Goal: Information Seeking & Learning: Learn about a topic

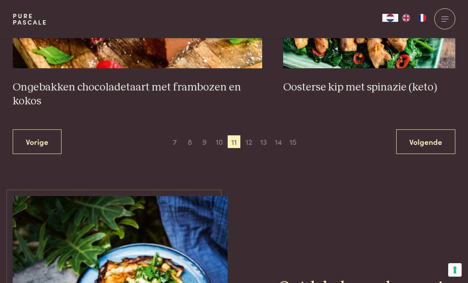
scroll to position [1462, 0]
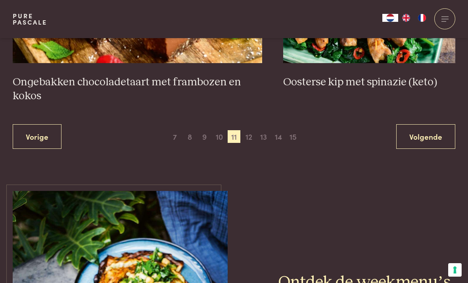
click at [251, 132] on span "12" at bounding box center [248, 136] width 13 height 13
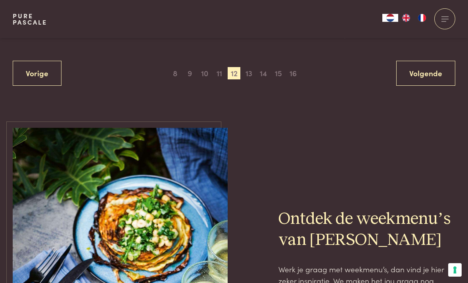
click at [249, 67] on span "13" at bounding box center [248, 73] width 13 height 13
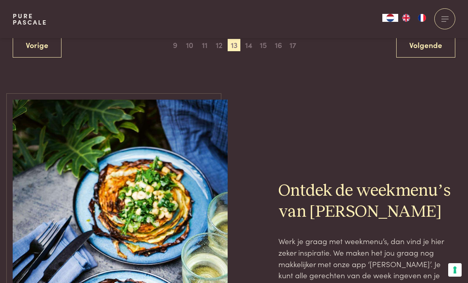
scroll to position [1589, 0]
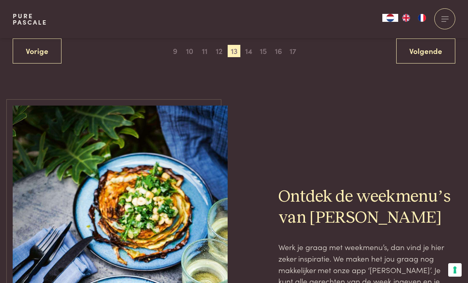
click at [249, 46] on span "14" at bounding box center [248, 51] width 13 height 13
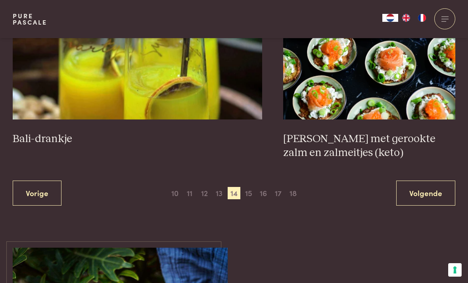
click at [252, 189] on span "15" at bounding box center [248, 193] width 13 height 13
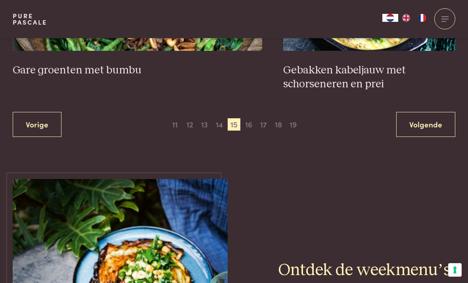
scroll to position [1548, 0]
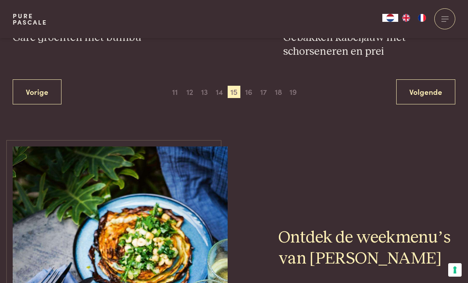
click at [252, 86] on span "16" at bounding box center [248, 92] width 13 height 13
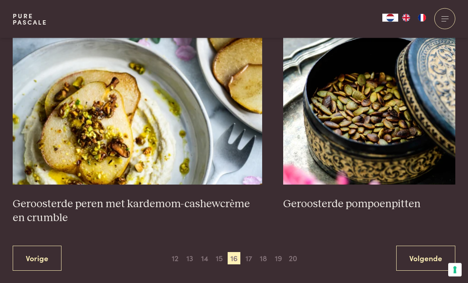
scroll to position [1382, 0]
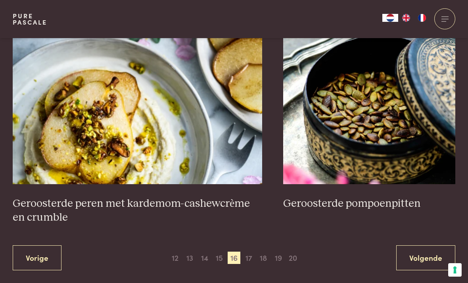
click at [253, 251] on span "17" at bounding box center [248, 257] width 13 height 13
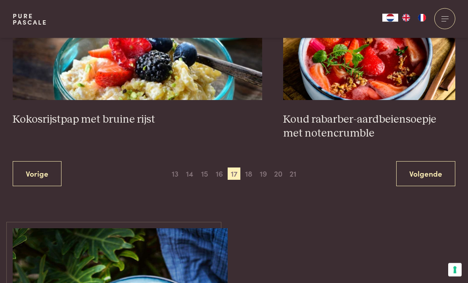
scroll to position [1474, 0]
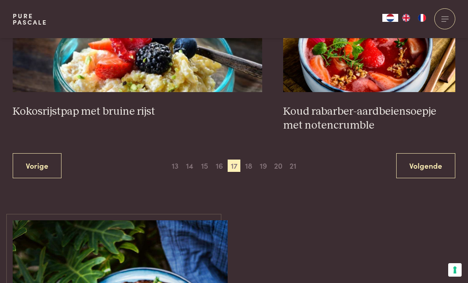
click at [250, 163] on span "18" at bounding box center [248, 165] width 13 height 13
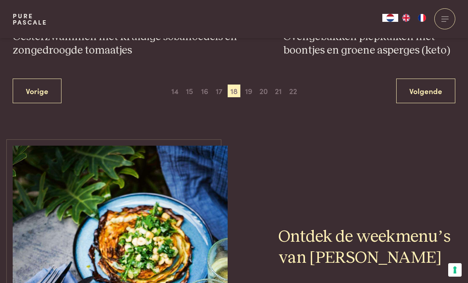
scroll to position [1558, 0]
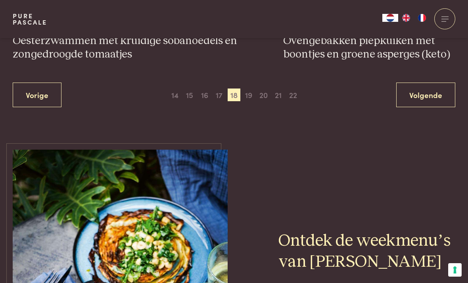
click at [251, 91] on span "19" at bounding box center [248, 94] width 13 height 13
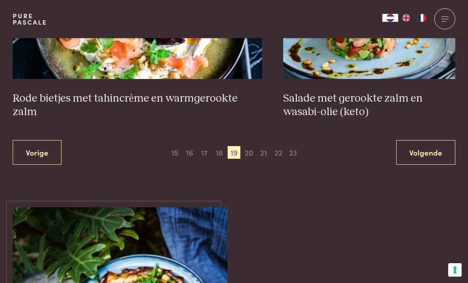
click at [249, 149] on span "20" at bounding box center [248, 152] width 13 height 13
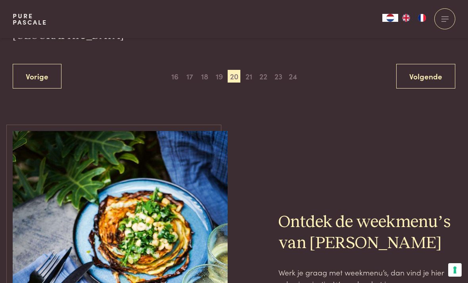
click at [245, 70] on span "21" at bounding box center [248, 76] width 13 height 13
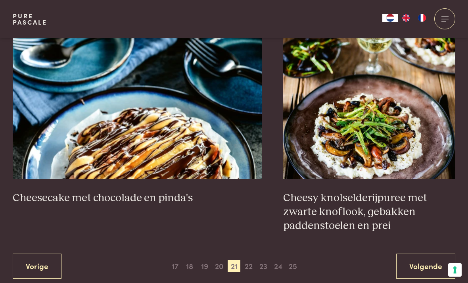
click at [249, 260] on span "22" at bounding box center [248, 266] width 13 height 13
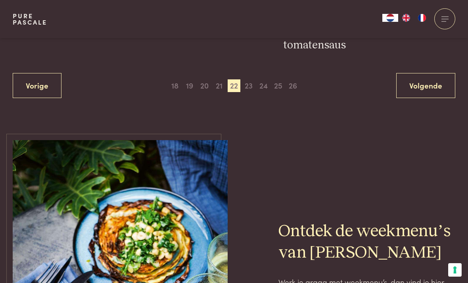
click at [249, 79] on span "23" at bounding box center [248, 85] width 13 height 13
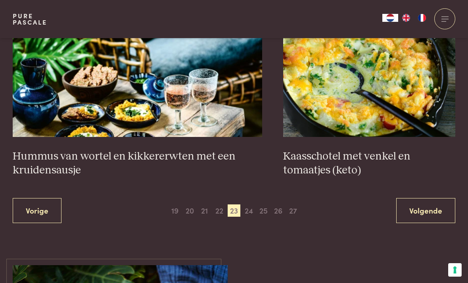
click at [251, 204] on span "24" at bounding box center [248, 210] width 13 height 13
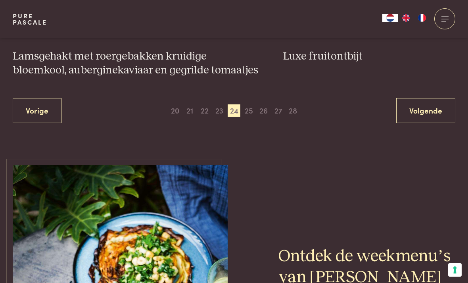
click at [214, 106] on span "23" at bounding box center [219, 110] width 13 height 13
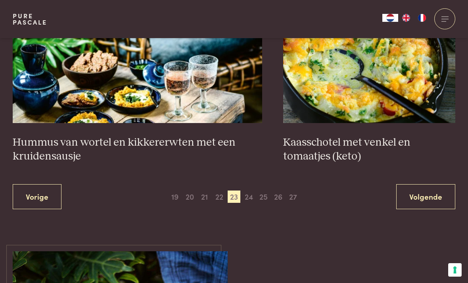
scroll to position [1470, 0]
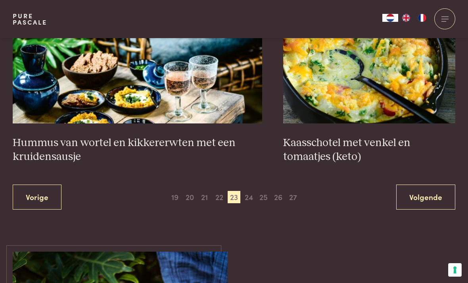
click at [263, 191] on span "25" at bounding box center [263, 197] width 13 height 13
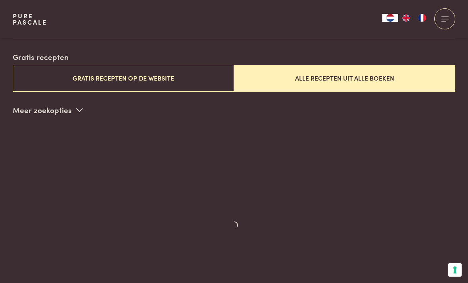
scroll to position [192, 0]
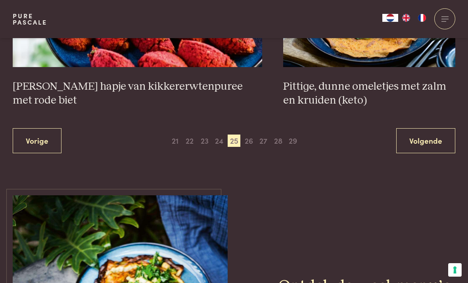
click at [250, 138] on span "26" at bounding box center [248, 140] width 13 height 13
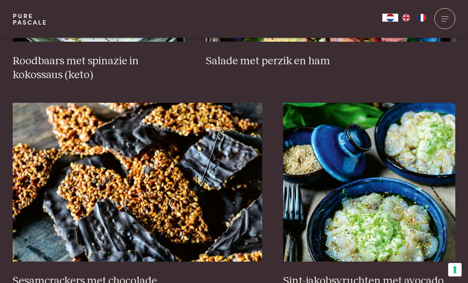
scroll to position [1332, 0]
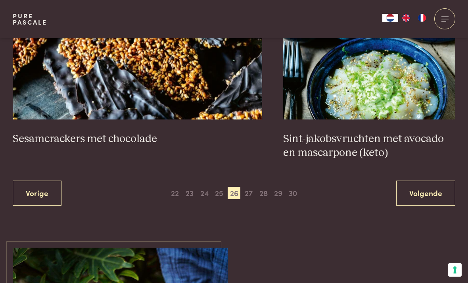
click at [243, 187] on span "27" at bounding box center [248, 193] width 13 height 13
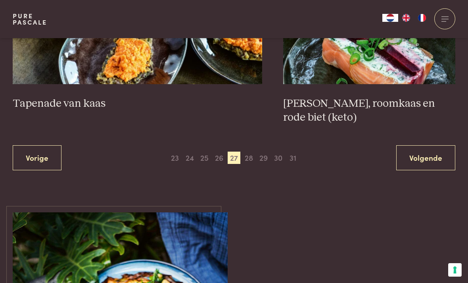
click at [250, 151] on span "28" at bounding box center [248, 157] width 13 height 13
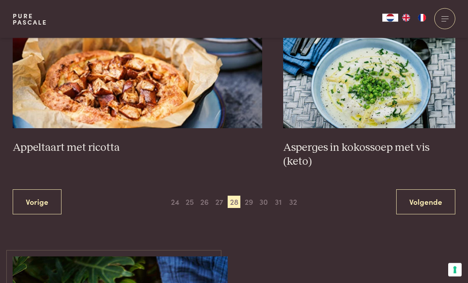
scroll to position [1450, 0]
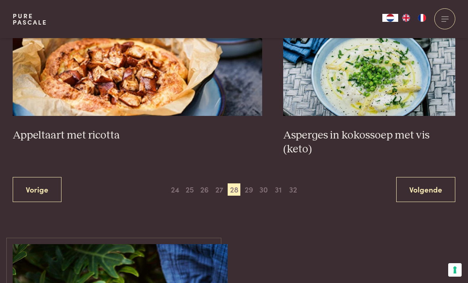
click at [255, 188] on span "29" at bounding box center [248, 189] width 13 height 13
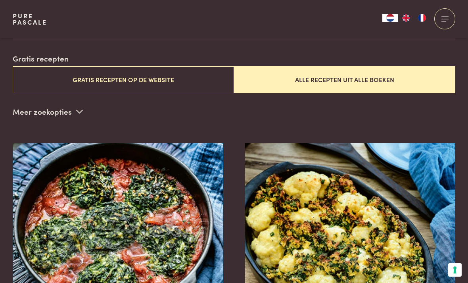
scroll to position [192, 0]
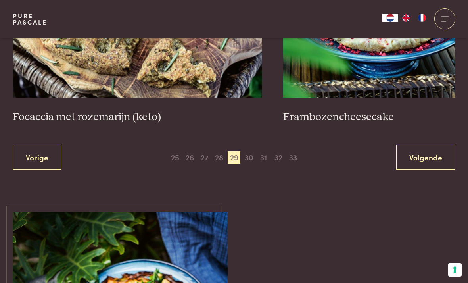
click at [249, 151] on span "30" at bounding box center [248, 157] width 13 height 13
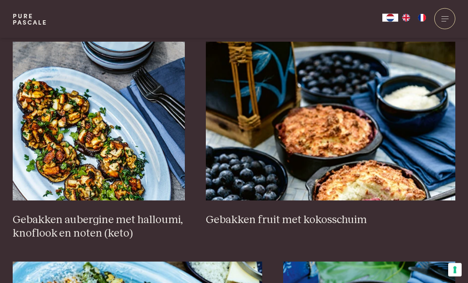
scroll to position [514, 0]
click at [336, 128] on img at bounding box center [330, 121] width 249 height 159
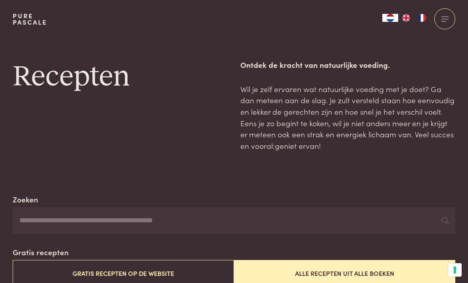
scroll to position [540, 0]
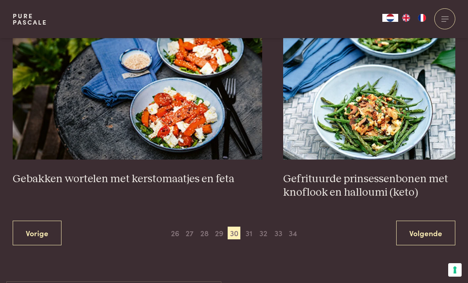
click at [246, 228] on span "31" at bounding box center [248, 232] width 13 height 13
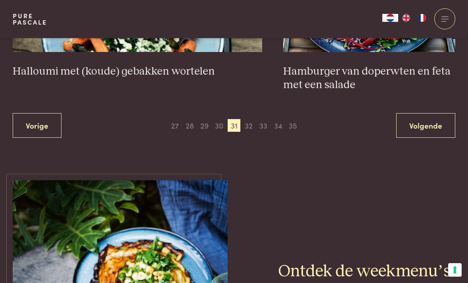
click at [252, 119] on span "32" at bounding box center [248, 125] width 13 height 13
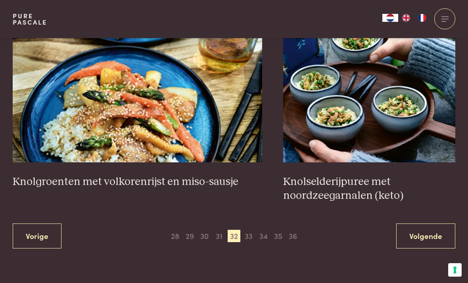
scroll to position [1466, 0]
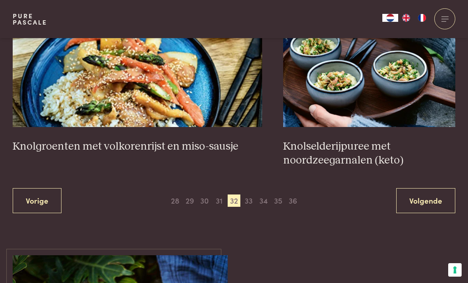
click at [251, 199] on span "33" at bounding box center [248, 200] width 13 height 13
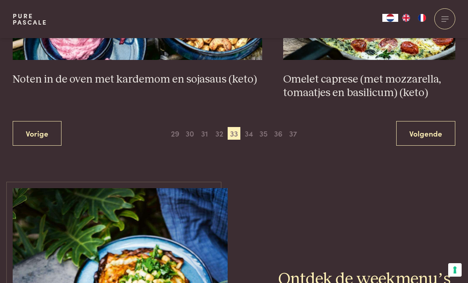
click at [250, 128] on span "34" at bounding box center [248, 133] width 13 height 13
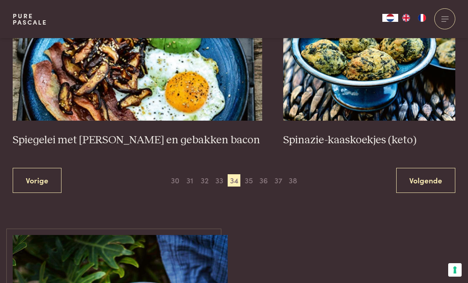
scroll to position [1479, 0]
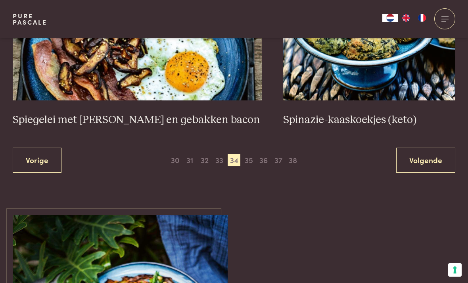
click at [255, 157] on span "35" at bounding box center [248, 160] width 13 height 13
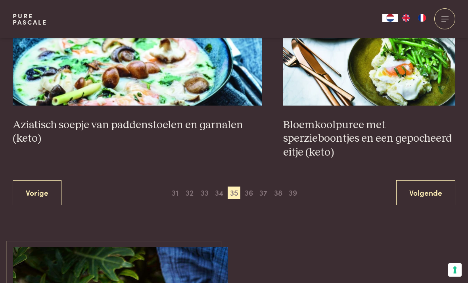
click at [248, 186] on span "36" at bounding box center [248, 192] width 13 height 13
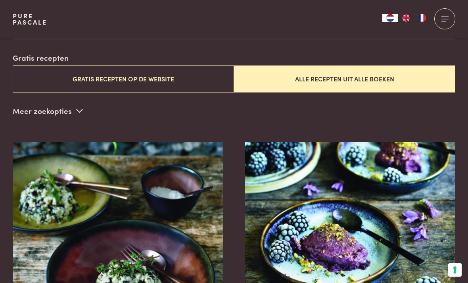
scroll to position [192, 0]
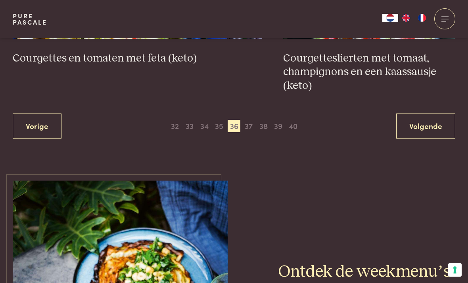
click at [249, 120] on span "37" at bounding box center [248, 126] width 13 height 13
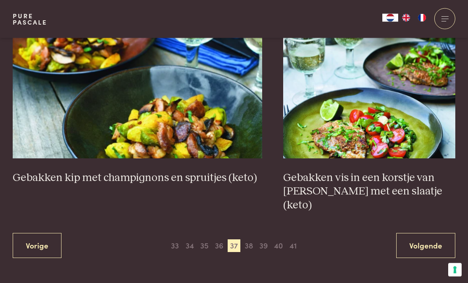
scroll to position [1464, 0]
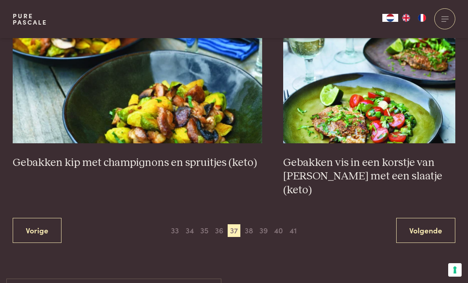
click at [248, 224] on span "38" at bounding box center [248, 230] width 13 height 13
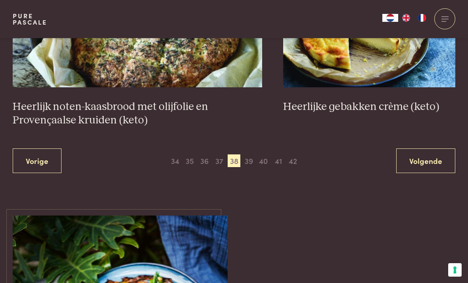
click at [251, 154] on span "39" at bounding box center [248, 160] width 13 height 13
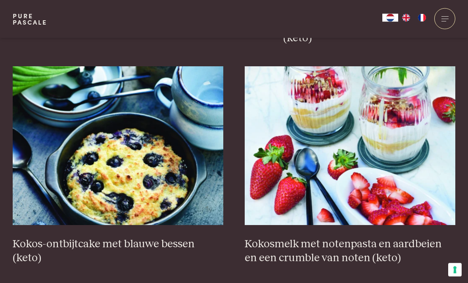
scroll to position [916, 0]
click at [159, 177] on img at bounding box center [118, 145] width 211 height 159
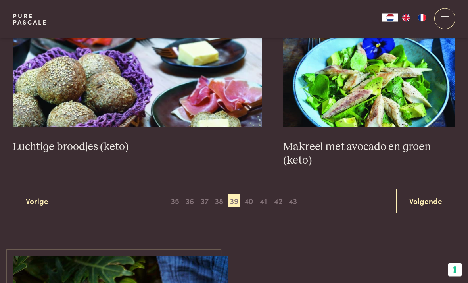
scroll to position [1453, 0]
click at [251, 196] on span "40" at bounding box center [248, 200] width 13 height 13
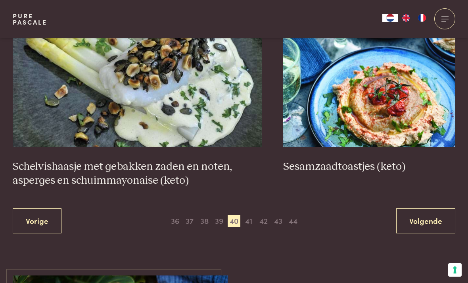
click at [252, 215] on span "41" at bounding box center [248, 221] width 13 height 13
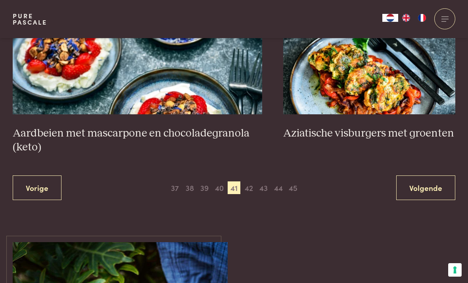
click at [246, 188] on span "42" at bounding box center [248, 187] width 13 height 13
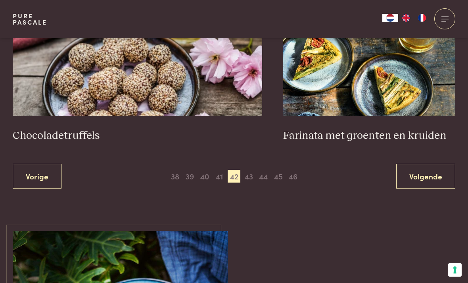
click at [253, 172] on span "43" at bounding box center [248, 176] width 13 height 13
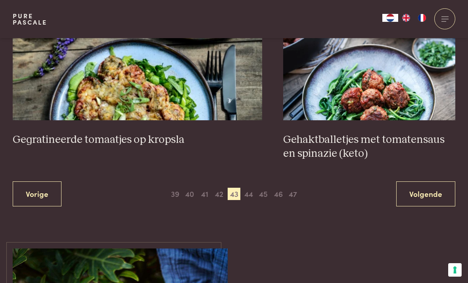
click at [251, 192] on span "44" at bounding box center [248, 194] width 13 height 13
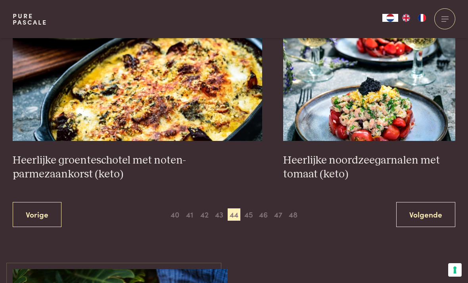
click at [250, 210] on span "45" at bounding box center [248, 214] width 13 height 13
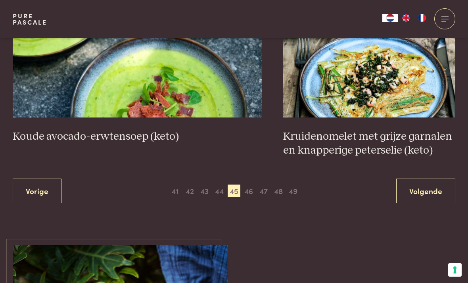
click at [249, 190] on span "46" at bounding box center [248, 190] width 13 height 13
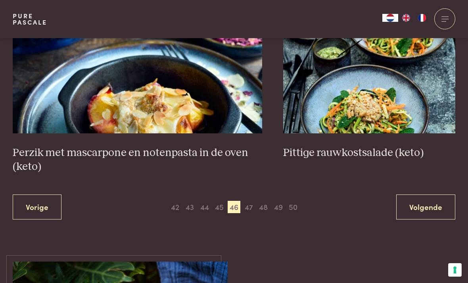
scroll to position [1470, 0]
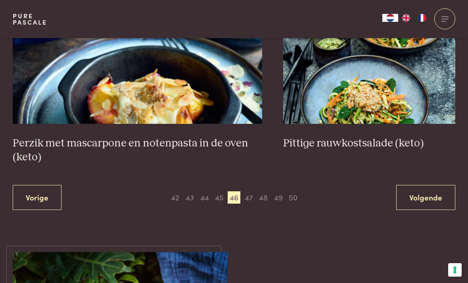
click at [251, 192] on span "47" at bounding box center [248, 197] width 13 height 13
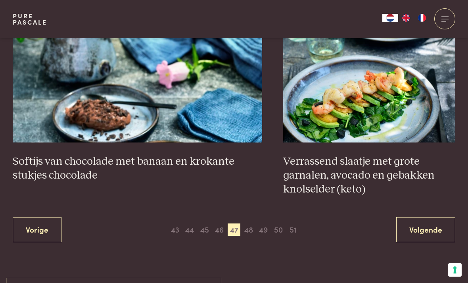
click at [255, 226] on span "48" at bounding box center [248, 229] width 13 height 13
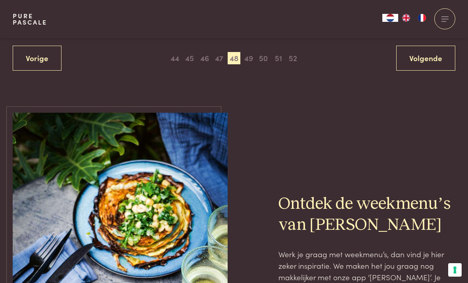
click at [255, 52] on span "49" at bounding box center [248, 58] width 13 height 13
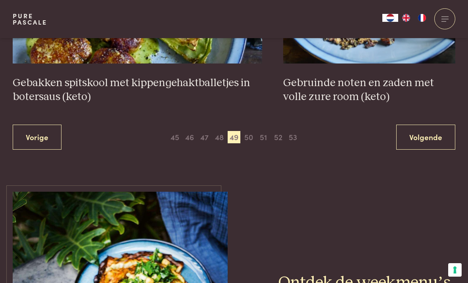
click at [250, 133] on span "50" at bounding box center [248, 137] width 13 height 13
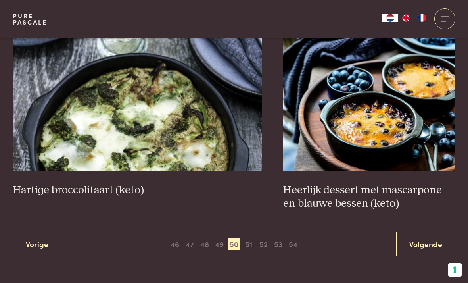
click at [251, 238] on span "51" at bounding box center [248, 244] width 13 height 13
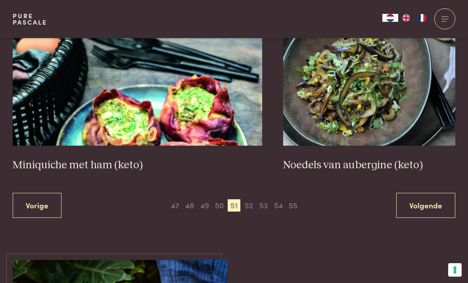
click at [253, 200] on span "52" at bounding box center [248, 205] width 13 height 13
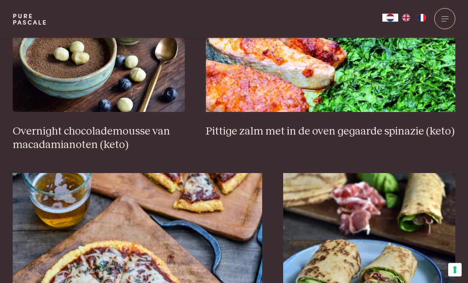
scroll to position [603, 0]
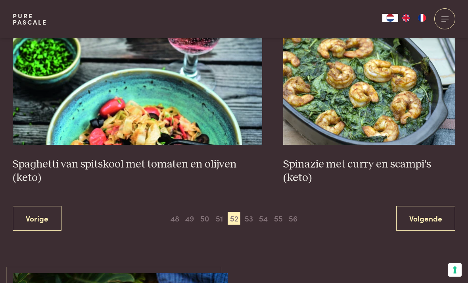
click at [253, 212] on span "53" at bounding box center [248, 218] width 13 height 13
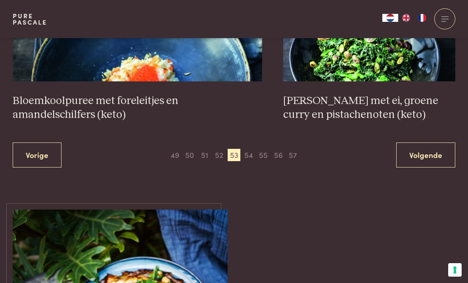
click at [252, 149] on span "54" at bounding box center [248, 155] width 13 height 13
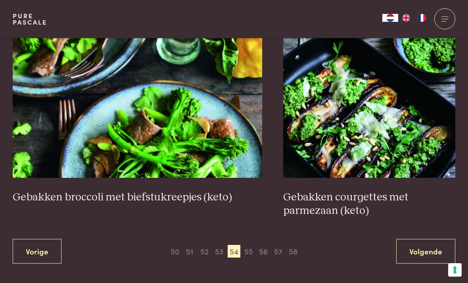
click at [249, 245] on span "55" at bounding box center [248, 251] width 13 height 13
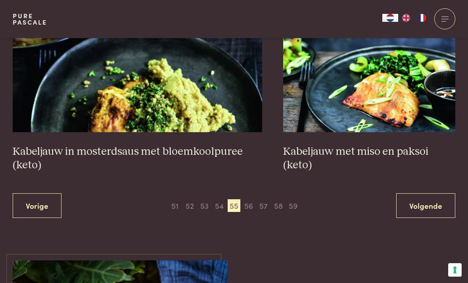
scroll to position [1486, 0]
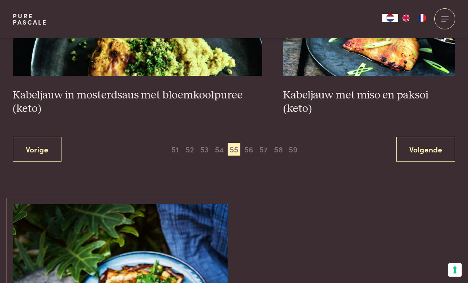
click at [247, 143] on span "56" at bounding box center [248, 149] width 13 height 13
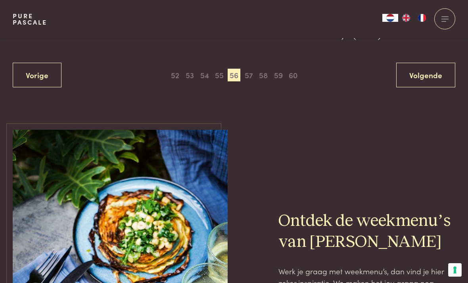
click at [243, 69] on span "57" at bounding box center [248, 75] width 13 height 13
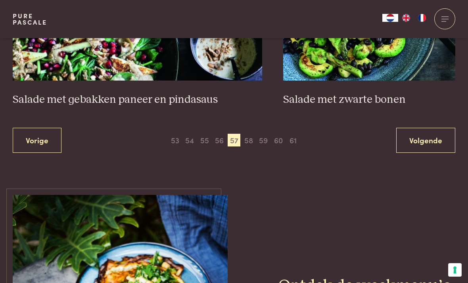
click at [254, 140] on span "58" at bounding box center [248, 140] width 13 height 13
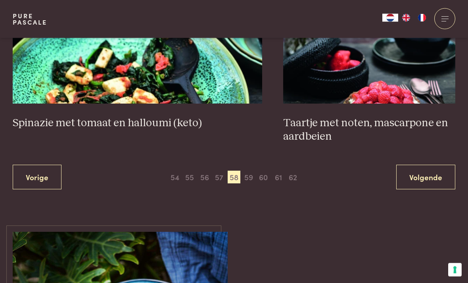
scroll to position [1510, 0]
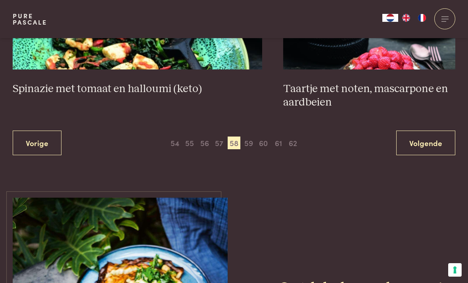
click at [254, 140] on span "59" at bounding box center [248, 142] width 13 height 13
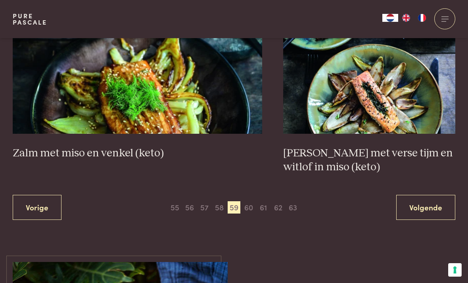
click at [253, 201] on span "60" at bounding box center [248, 207] width 13 height 13
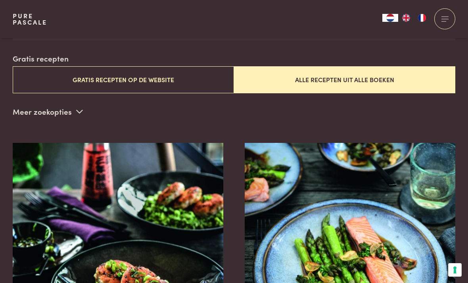
scroll to position [192, 0]
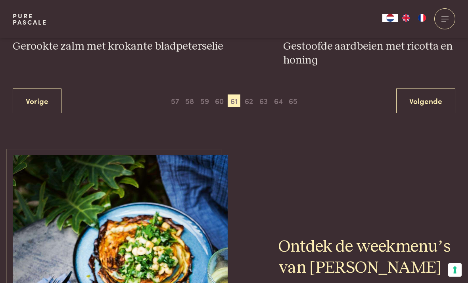
click at [248, 102] on span "62" at bounding box center [248, 100] width 13 height 13
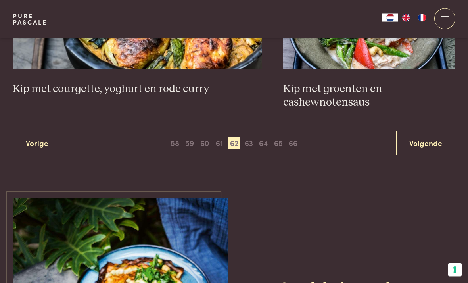
scroll to position [1536, 0]
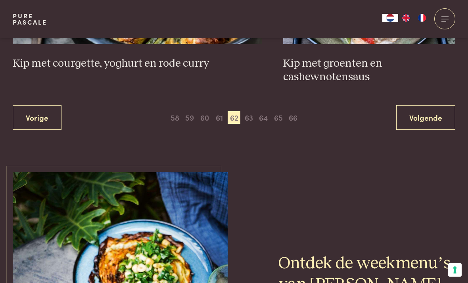
click at [251, 112] on span "63" at bounding box center [248, 117] width 13 height 13
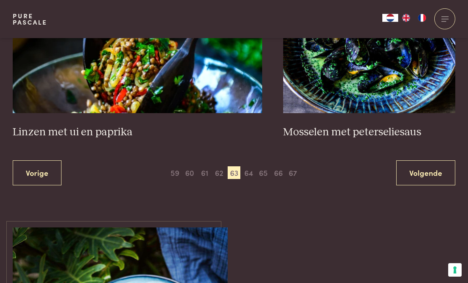
click at [251, 170] on span "64" at bounding box center [248, 172] width 13 height 13
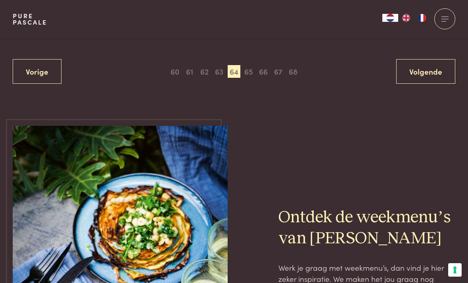
click at [254, 67] on span "65" at bounding box center [248, 71] width 13 height 13
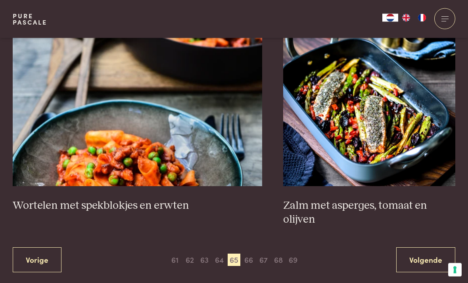
scroll to position [1427, 0]
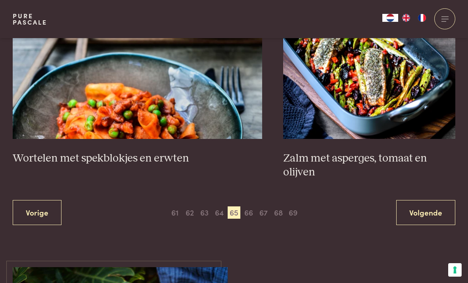
click at [251, 206] on span "66" at bounding box center [248, 212] width 13 height 13
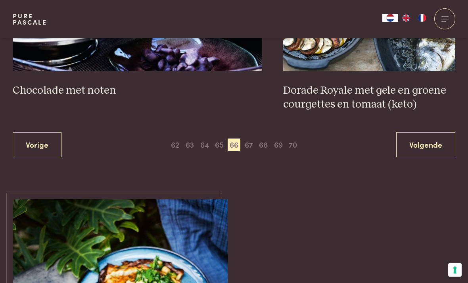
click at [248, 138] on span "67" at bounding box center [248, 144] width 13 height 13
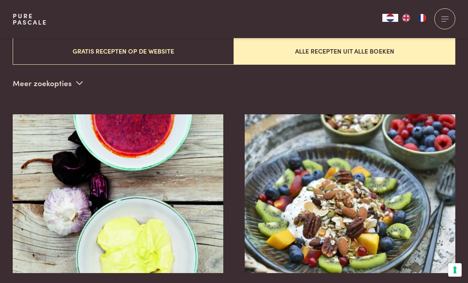
scroll to position [192, 0]
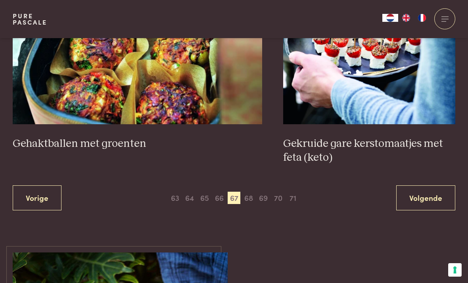
click at [252, 192] on span "68" at bounding box center [248, 198] width 13 height 13
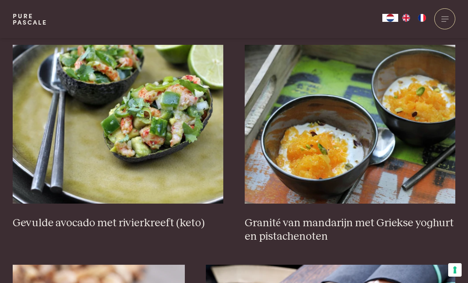
scroll to position [291, 0]
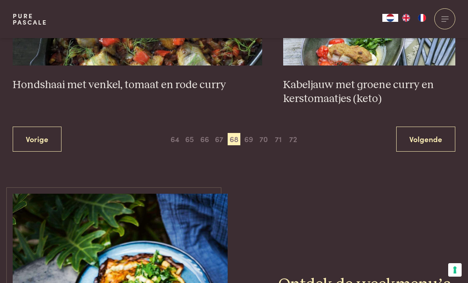
click at [251, 137] on span "69" at bounding box center [248, 139] width 13 height 13
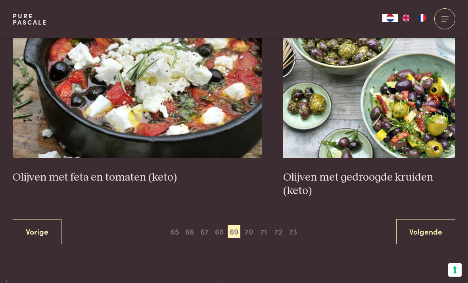
click at [252, 226] on span "70" at bounding box center [248, 231] width 13 height 13
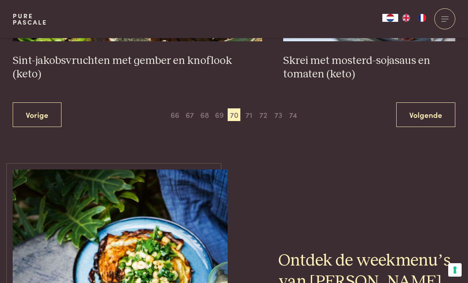
click at [252, 110] on span "71" at bounding box center [248, 114] width 13 height 13
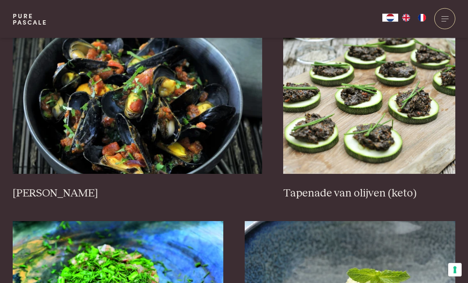
scroll to position [721, 0]
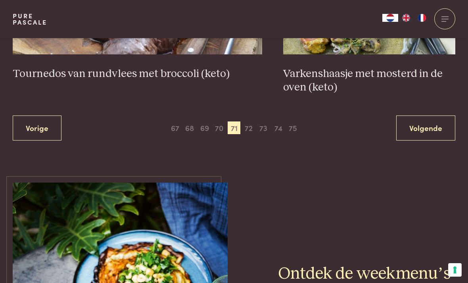
click at [250, 128] on span "72" at bounding box center [248, 127] width 13 height 13
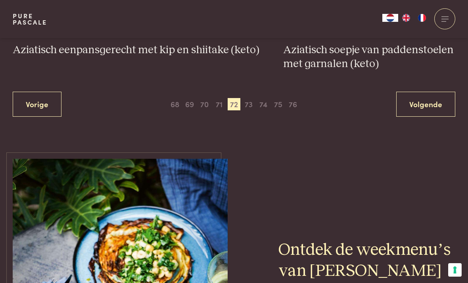
click at [251, 98] on span "73" at bounding box center [248, 104] width 13 height 13
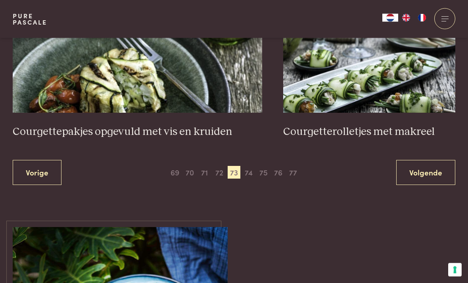
scroll to position [1481, 0]
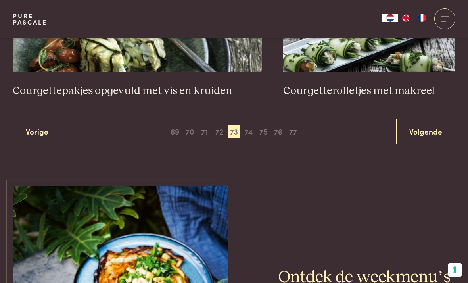
click at [261, 126] on span "75" at bounding box center [263, 131] width 13 height 13
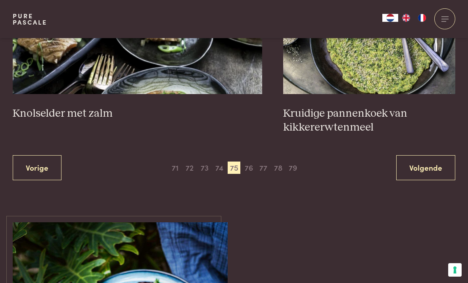
scroll to position [1474, 0]
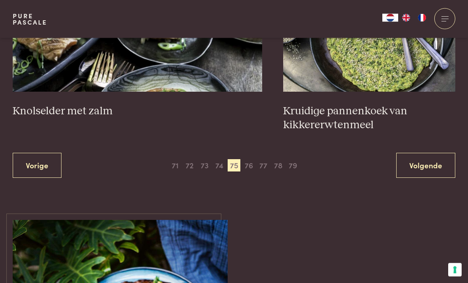
click at [251, 160] on span "76" at bounding box center [248, 165] width 13 height 13
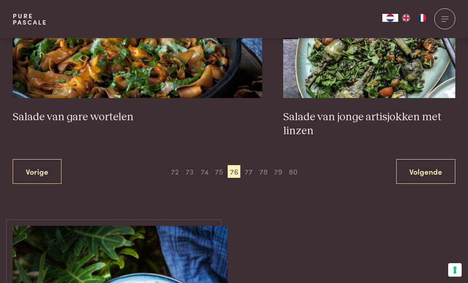
click at [251, 165] on span "77" at bounding box center [248, 171] width 13 height 13
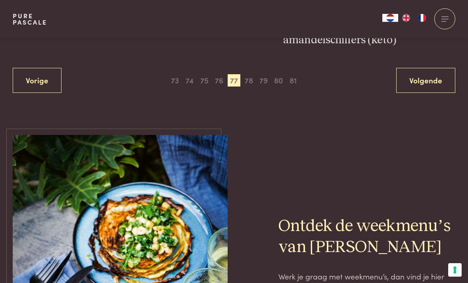
click at [255, 74] on span "78" at bounding box center [248, 80] width 13 height 13
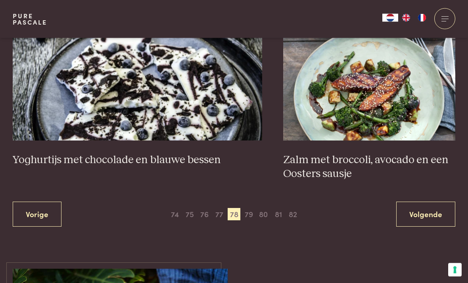
click at [249, 208] on span "79" at bounding box center [248, 214] width 13 height 13
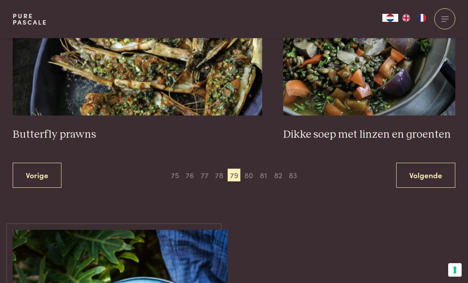
scroll to position [1440, 0]
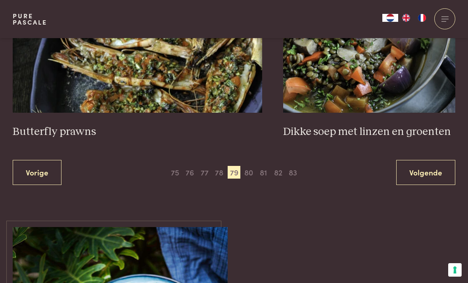
click at [251, 168] on span "80" at bounding box center [248, 172] width 13 height 13
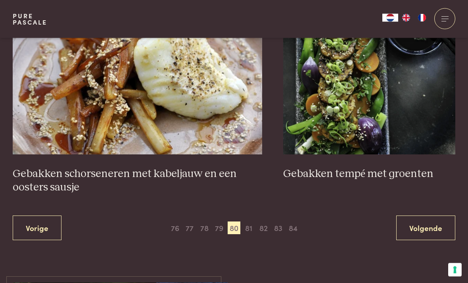
scroll to position [1433, 0]
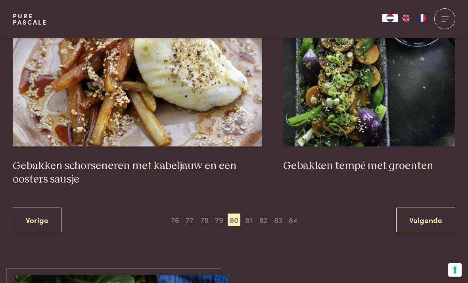
click at [252, 213] on span "81" at bounding box center [248, 219] width 13 height 13
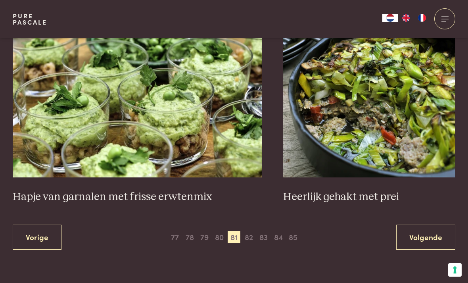
click at [252, 231] on span "82" at bounding box center [248, 237] width 13 height 13
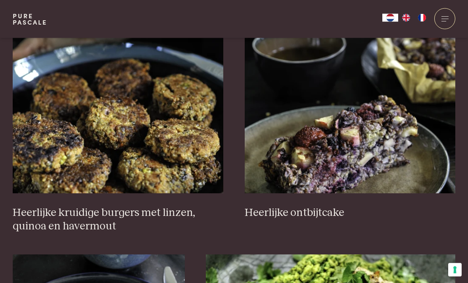
scroll to position [300, 0]
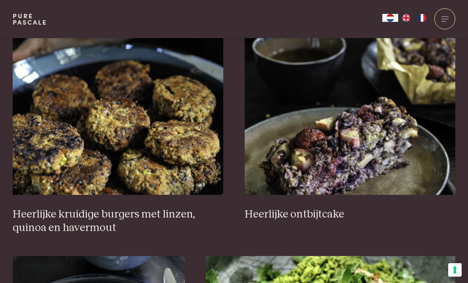
click at [326, 215] on h3 "Heerlijke ontbijtcake" at bounding box center [350, 214] width 211 height 14
click at [322, 221] on h3 "Heerlijke ontbijtcake" at bounding box center [350, 214] width 211 height 14
click at [361, 136] on img at bounding box center [350, 115] width 211 height 159
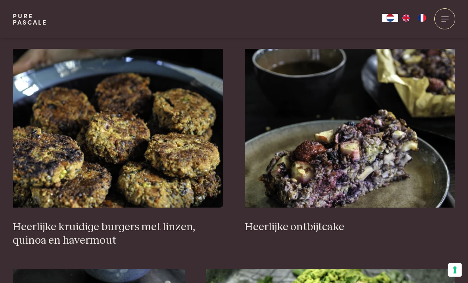
click at [352, 61] on img at bounding box center [350, 128] width 211 height 159
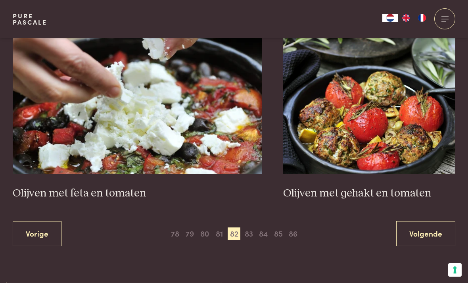
scroll to position [1445, 0]
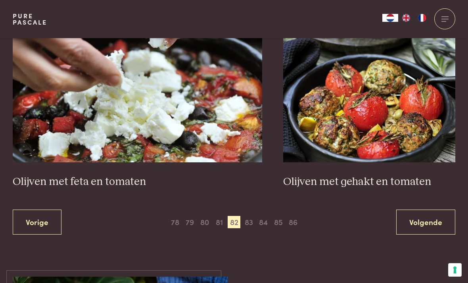
click at [251, 216] on span "83" at bounding box center [248, 222] width 13 height 13
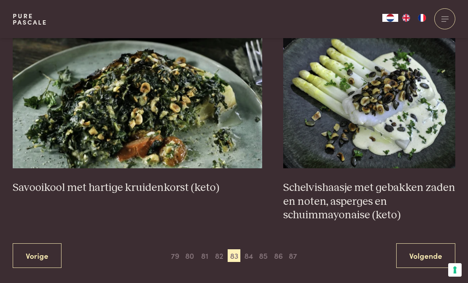
click at [251, 250] on span "84" at bounding box center [248, 255] width 13 height 13
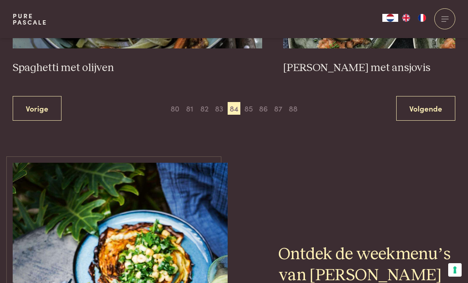
click at [251, 105] on span "85" at bounding box center [248, 108] width 13 height 13
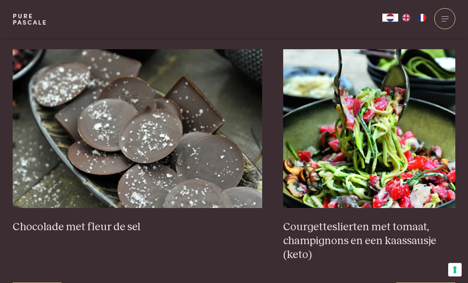
scroll to position [1357, 0]
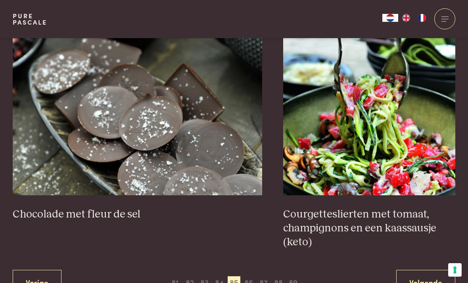
click at [252, 276] on span "86" at bounding box center [248, 282] width 13 height 13
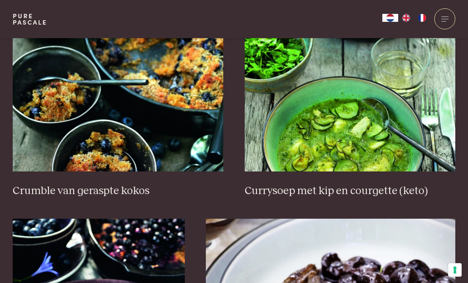
scroll to position [323, 0]
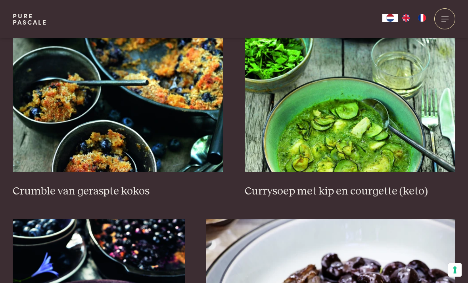
click at [109, 156] on img at bounding box center [118, 92] width 211 height 159
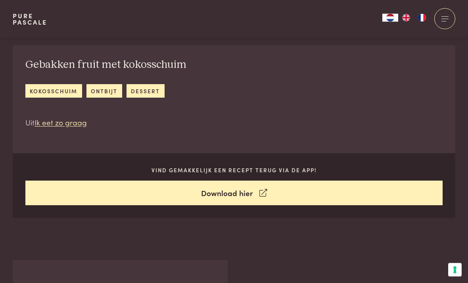
scroll to position [289, 0]
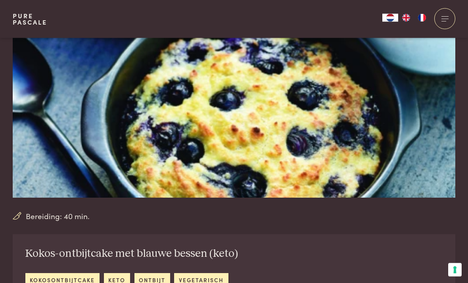
scroll to position [101, 0]
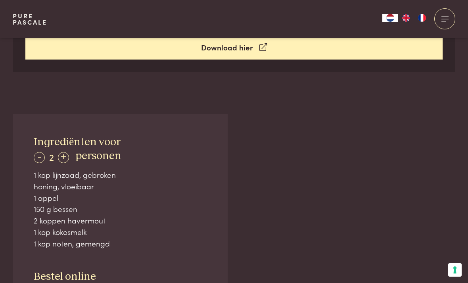
scroll to position [429, 0]
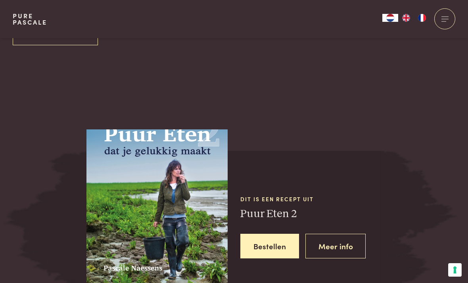
scroll to position [898, 0]
